Goal: Task Accomplishment & Management: Use online tool/utility

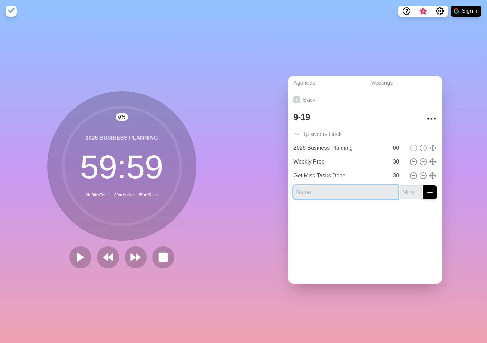
click at [309, 195] on input "text" at bounding box center [346, 192] width 105 height 14
type input "Review LWP eligibility lists for enrollment"
type input "30"
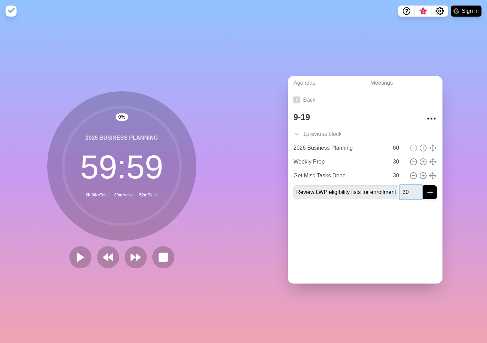
click at [423, 185] on button "submit" at bounding box center [430, 192] width 14 height 14
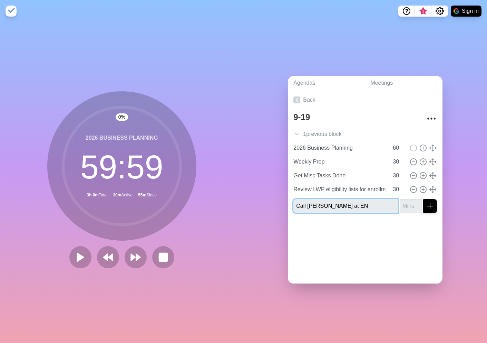
type input "Call [PERSON_NAME] at EN"
click at [406, 205] on input "number" at bounding box center [411, 206] width 22 height 14
type input "15"
click at [423, 199] on button "submit" at bounding box center [430, 206] width 14 height 14
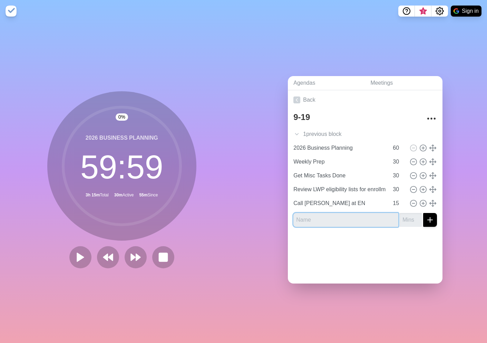
click at [343, 221] on input "text" at bounding box center [346, 220] width 105 height 14
type input "[PERSON_NAME] - [PERSON_NAME] enrollment"
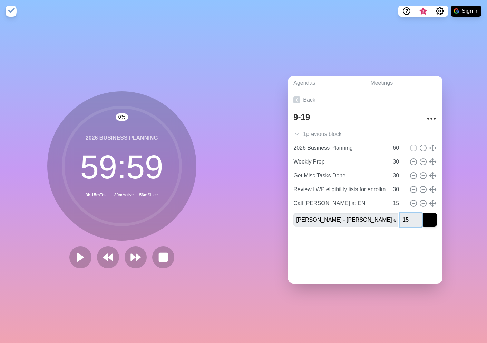
type input "15"
click at [423, 213] on button "submit" at bounding box center [430, 220] width 14 height 14
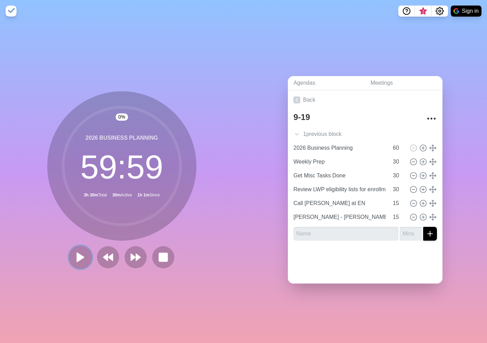
click at [79, 264] on button at bounding box center [80, 256] width 23 height 23
click at [79, 264] on button at bounding box center [80, 257] width 22 height 22
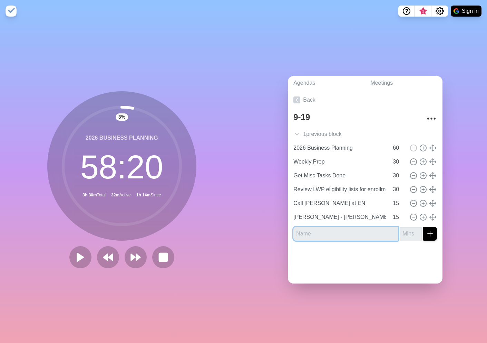
click at [356, 232] on input "text" at bounding box center [346, 234] width 105 height 14
type input "Anthem - Call [PERSON_NAME]"
type input "30"
click at [423, 227] on button "submit" at bounding box center [430, 234] width 14 height 14
